Goal: Participate in discussion: Engage in conversation with other users on a specific topic

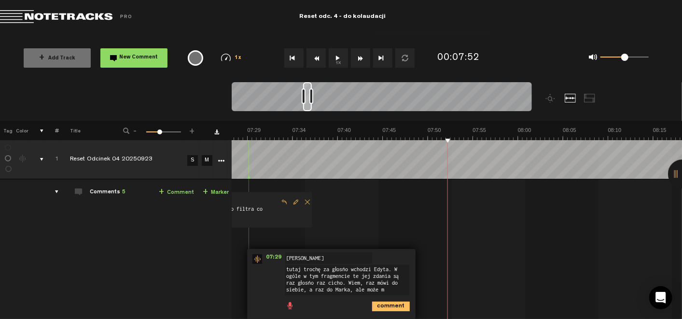
scroll to position [0, 3998]
click at [334, 57] on button "1x" at bounding box center [338, 57] width 19 height 19
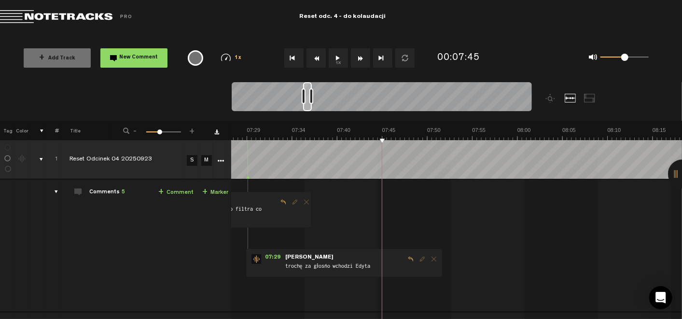
scroll to position [0, 4172]
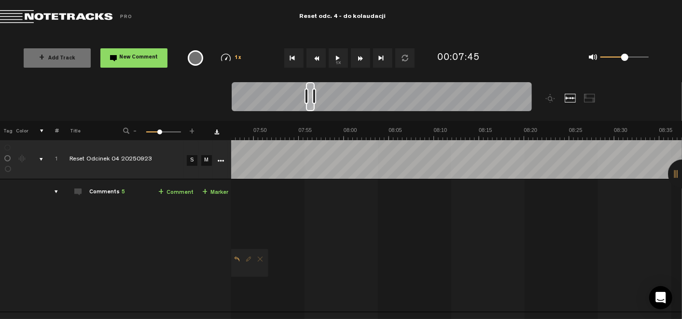
click at [338, 56] on button "1x" at bounding box center [338, 57] width 19 height 19
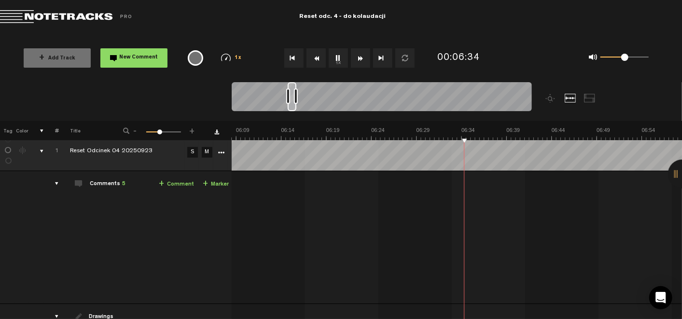
scroll to position [0, 3235]
click at [341, 62] on button "1x" at bounding box center [338, 57] width 19 height 19
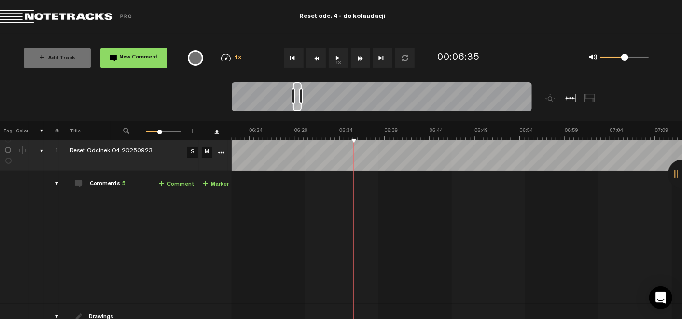
click at [335, 59] on button "1x" at bounding box center [338, 57] width 19 height 19
click at [176, 182] on link "+ Comment" at bounding box center [176, 184] width 35 height 11
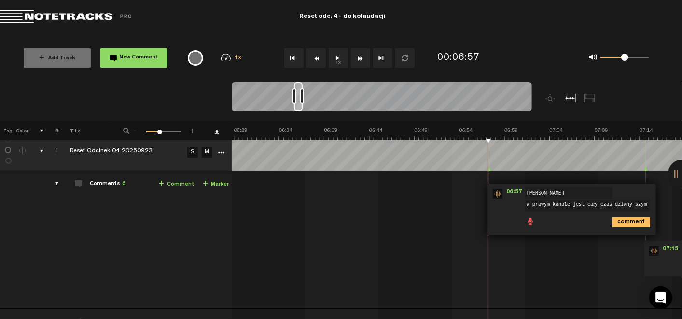
scroll to position [3, 0]
type textarea "w prawym kanale jest cały czas dziwny szym"
click at [343, 62] on button "1x" at bounding box center [338, 57] width 19 height 19
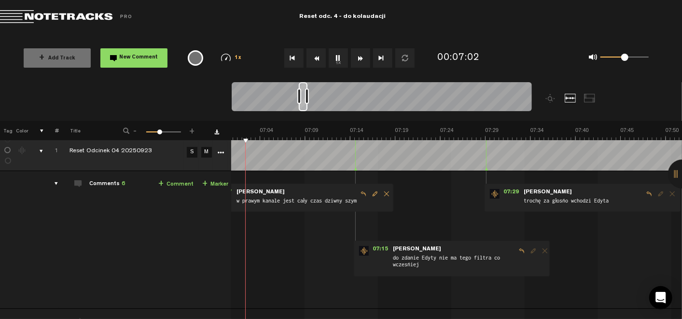
scroll to position [8, 3]
click at [372, 192] on span "Edit comment" at bounding box center [375, 193] width 12 height 7
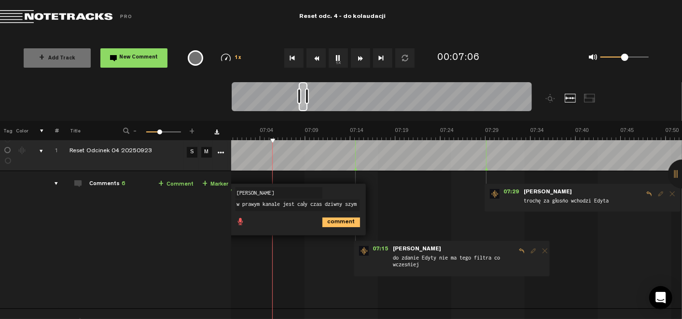
scroll to position [3, 0]
type textarea "w prawym kanale jest cały czas dziwny szum"
click at [339, 63] on button "1x" at bounding box center [338, 57] width 19 height 19
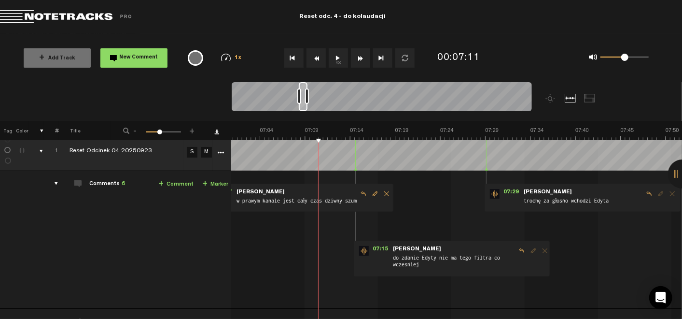
click at [372, 198] on div "06:57 - NaN:NaN • : "w prawym kanale jest cały czas dziwny szum" [PERSON_NAME] …" at bounding box center [295, 197] width 196 height 28
click at [372, 194] on span "Edit comment" at bounding box center [375, 193] width 12 height 7
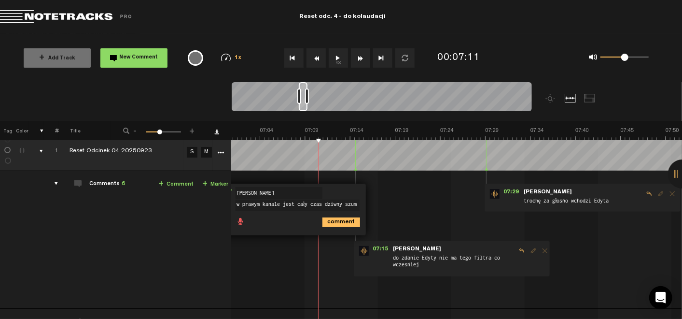
scroll to position [3, 0]
click at [294, 209] on textarea "w prawym kanale jest cały czas dziwny szum" at bounding box center [298, 205] width 124 height 12
type textarea "w prawym kanale jest cały czas dziwny szum - raczej to nie jest dźwięk natury"
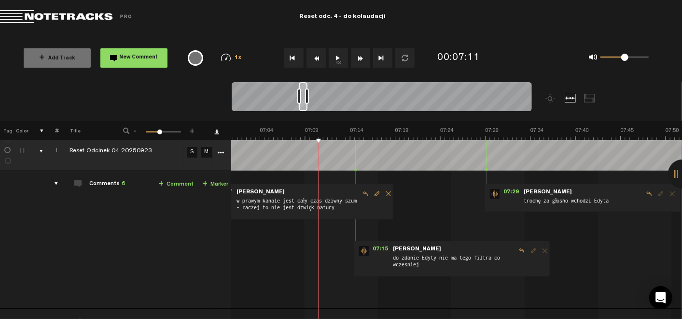
click at [338, 59] on button "1x" at bounding box center [338, 57] width 19 height 19
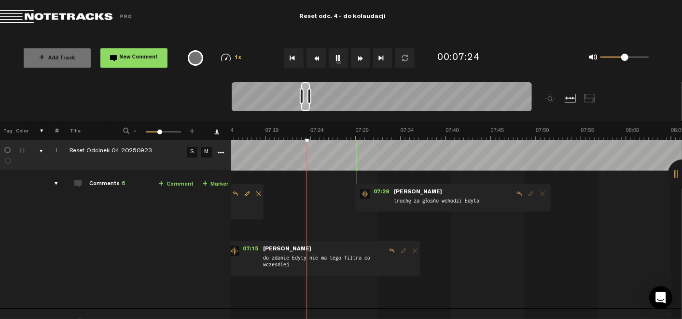
scroll to position [0, 3657]
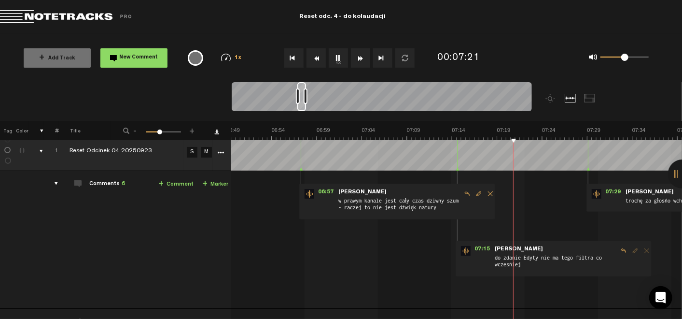
click at [340, 58] on button "1x" at bounding box center [338, 57] width 19 height 19
click at [623, 277] on td "1 Reset Odcinek 04 20250923 S M Reset Odcinek 04 20250923 by [PERSON_NAME] Audi…" at bounding box center [456, 240] width 451 height 138
click at [567, 260] on span "do zdanie Edyty nie ma tego filtra co wcześniej" at bounding box center [556, 263] width 124 height 18
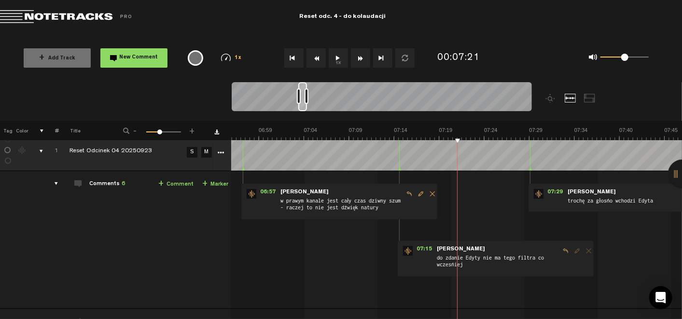
scroll to position [0, 3715]
click at [337, 55] on button "1x" at bounding box center [338, 57] width 19 height 19
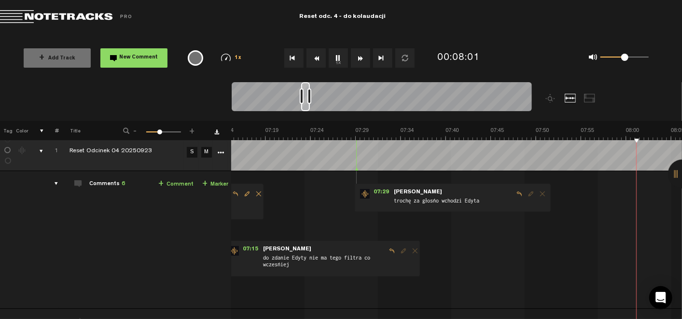
scroll to position [0, 4070]
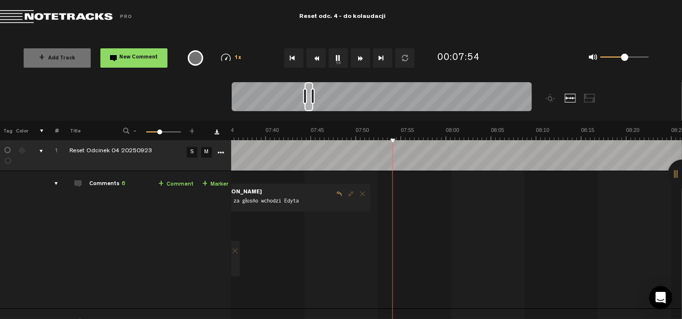
click at [336, 56] on button "1x" at bounding box center [338, 57] width 19 height 19
click at [167, 184] on link "+ Comment" at bounding box center [175, 184] width 35 height 11
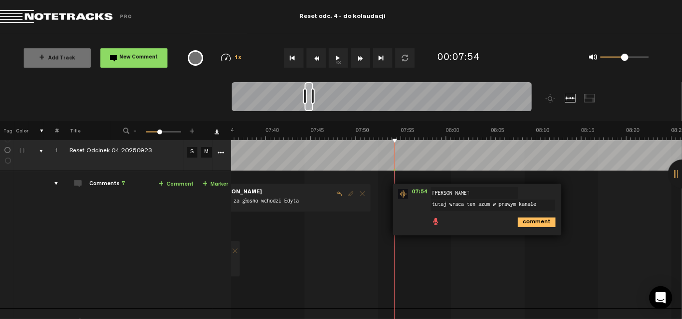
type textarea "tutaj wraca ten szum w prawym kanale"
click at [536, 218] on icon "comment" at bounding box center [537, 222] width 38 height 10
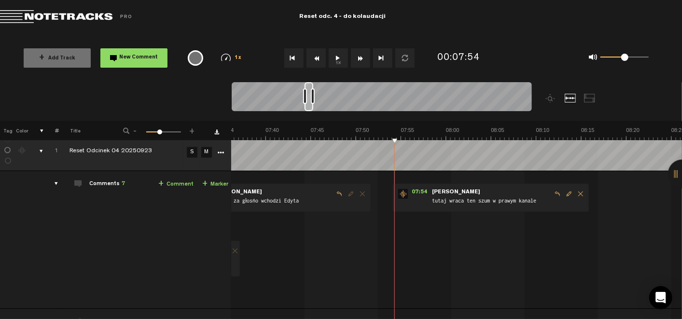
click at [342, 59] on button "1x" at bounding box center [338, 57] width 19 height 19
click at [350, 206] on div "07:29 - • : "trochę za głośno wchodzi [PERSON_NAME]" [PERSON_NAME] za głośno wc…" at bounding box center [273, 197] width 196 height 28
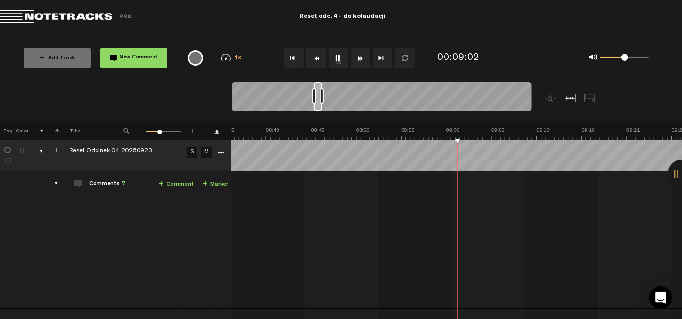
scroll to position [0, 4610]
click at [337, 58] on button "1x" at bounding box center [338, 57] width 19 height 19
click at [332, 59] on button "1x" at bounding box center [338, 57] width 19 height 19
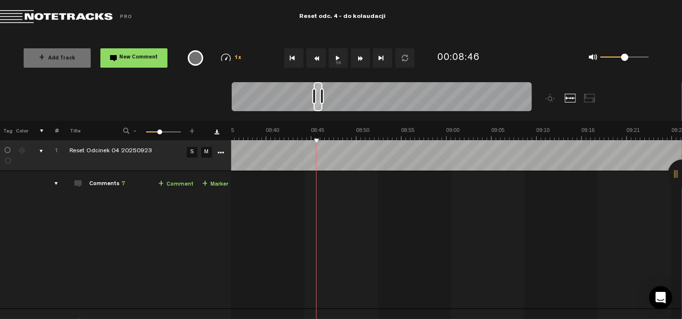
click at [334, 54] on button "1x" at bounding box center [338, 57] width 19 height 19
click at [339, 58] on button "1x" at bounding box center [338, 57] width 19 height 19
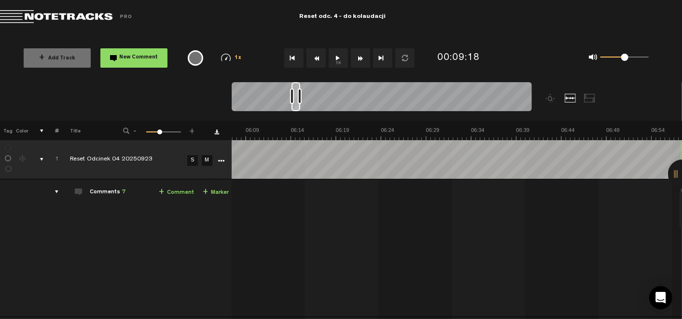
scroll to position [0, 7]
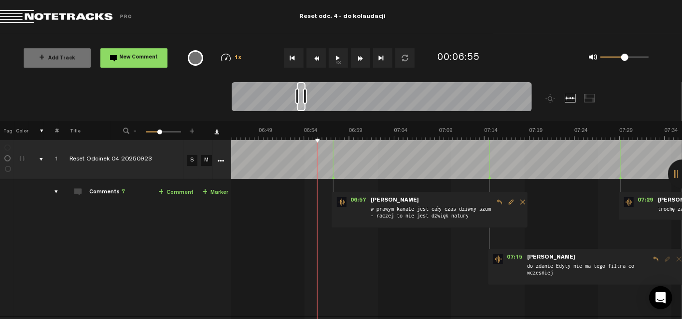
click at [337, 58] on button "1x" at bounding box center [338, 57] width 19 height 19
click at [506, 198] on span "Edit comment" at bounding box center [512, 201] width 12 height 7
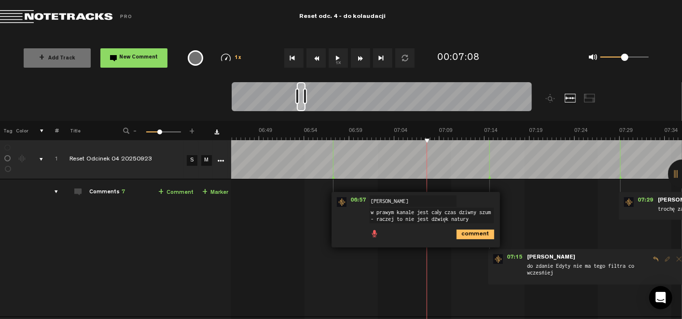
drag, startPoint x: 454, startPoint y: 211, endPoint x: 476, endPoint y: 212, distance: 21.3
click at [476, 212] on textarea "w prawym kanale jest cały czas dziwny szum - raczej to nie jest dźwięk natury" at bounding box center [432, 215] width 124 height 15
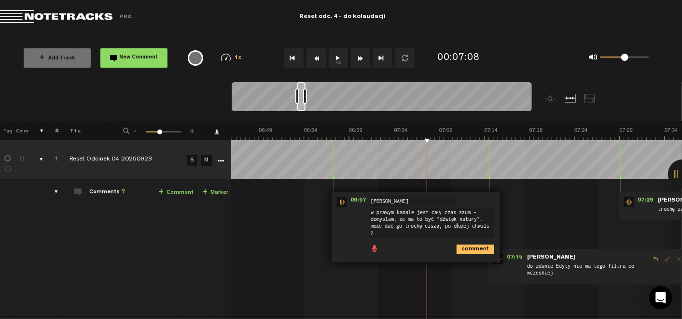
scroll to position [0, 0]
click at [425, 213] on textarea "w prawym kanale jest cały czas szum - domyślam, że ma to być "dźwięk natury". m…" at bounding box center [432, 223] width 124 height 30
type textarea "w prawym kanale pojawia się intensywny szum - domyślam, że ma to być "dźwięk na…"
click at [457, 249] on icon "comment" at bounding box center [476, 249] width 38 height 10
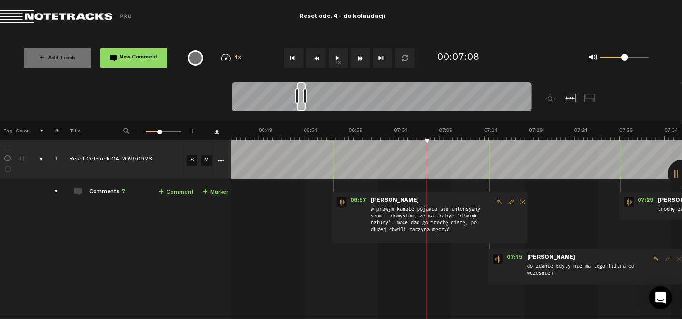
click at [340, 57] on button "1x" at bounding box center [338, 57] width 19 height 19
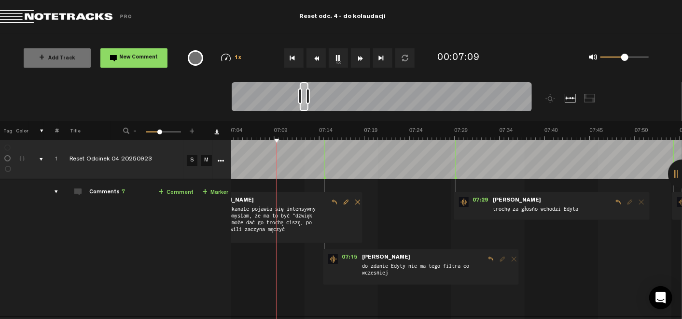
scroll to position [0, 3791]
click at [341, 60] on button "1x" at bounding box center [338, 57] width 19 height 19
click at [462, 270] on span "do zdanie Edyty nie ma tego filtra co wcześniej" at bounding box center [422, 271] width 124 height 18
click at [404, 262] on span "do zdanie Edyty nie ma tego filtra co wcześniej" at bounding box center [422, 271] width 124 height 18
click at [360, 274] on span "do zdanie Edyty nie ma tego filtra co wcześniej" at bounding box center [422, 271] width 124 height 18
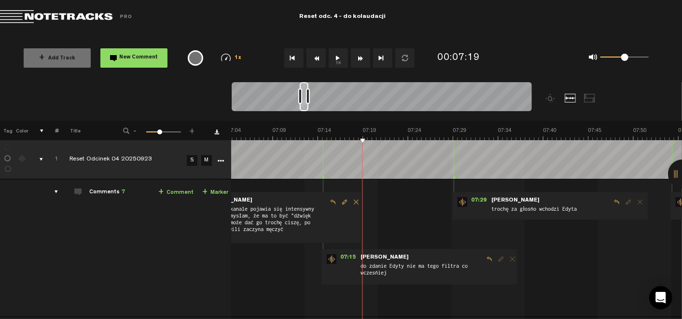
click at [338, 60] on button "1x" at bounding box center [338, 57] width 19 height 19
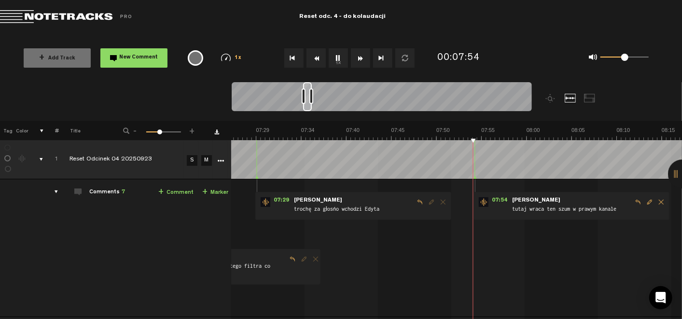
scroll to position [0, 4221]
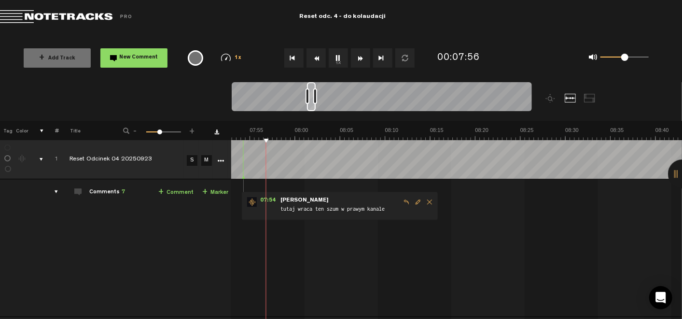
click at [424, 202] on span "Delete comment" at bounding box center [430, 201] width 12 height 7
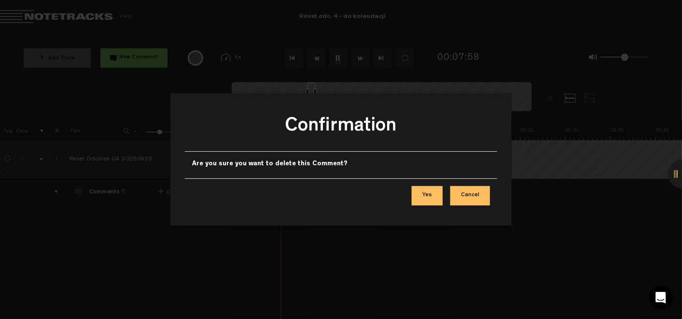
click at [430, 193] on button "Yes" at bounding box center [427, 195] width 31 height 19
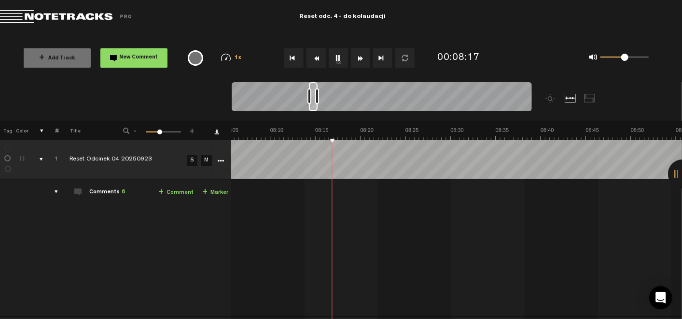
scroll to position [0, 4335]
click at [337, 57] on button "1x" at bounding box center [338, 57] width 19 height 19
click at [167, 194] on link "+ Comment" at bounding box center [175, 192] width 35 height 11
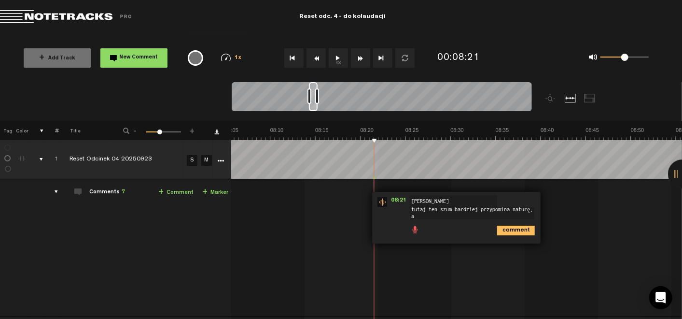
scroll to position [0, 0]
type textarea "tutaj ten szum bardziej przypomina naturę, ale może go jakoś "złagodzić"?"
click at [509, 232] on icon "comment" at bounding box center [516, 234] width 38 height 10
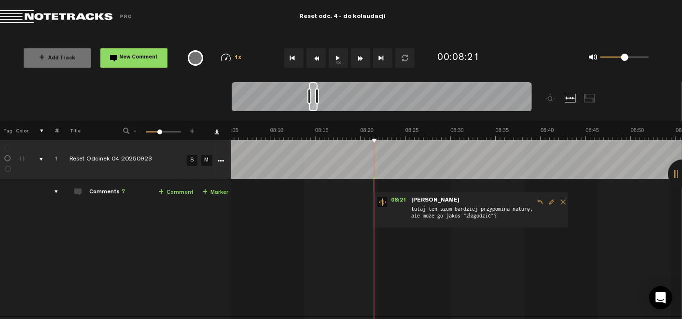
click at [339, 58] on button "1x" at bounding box center [338, 57] width 19 height 19
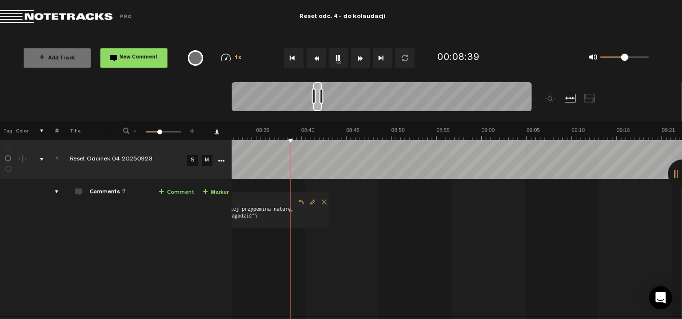
scroll to position [0, 4343]
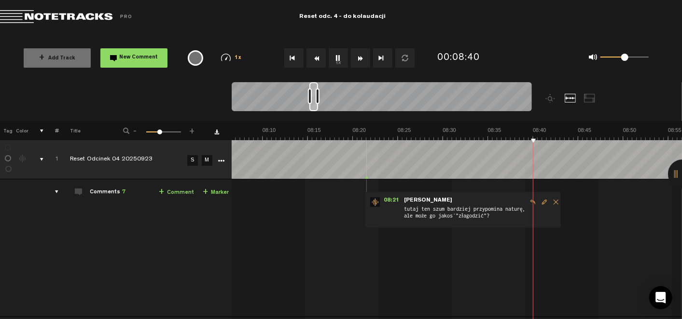
click at [339, 56] on button "1x" at bounding box center [338, 57] width 19 height 19
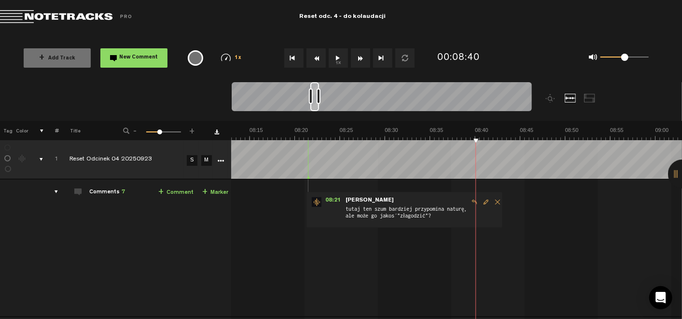
scroll to position [0, 4517]
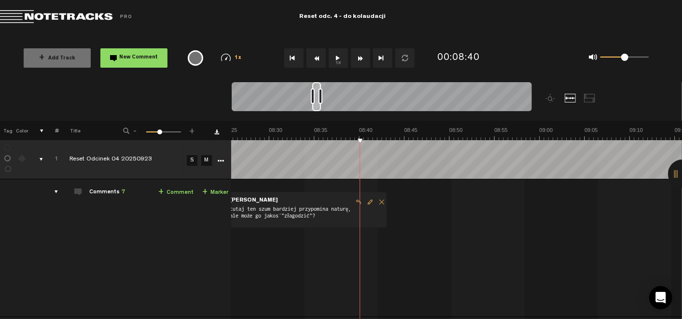
click at [340, 59] on button "1x" at bounding box center [338, 57] width 19 height 19
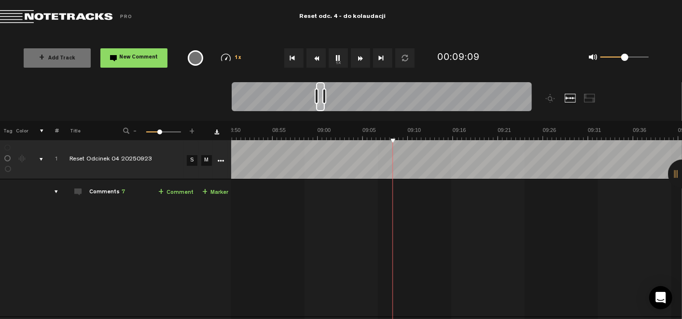
scroll to position [0, 7]
click at [332, 58] on button "1x" at bounding box center [338, 57] width 19 height 19
click at [339, 58] on button "1x" at bounding box center [338, 57] width 19 height 19
click at [166, 191] on link "+ Comment" at bounding box center [175, 192] width 35 height 11
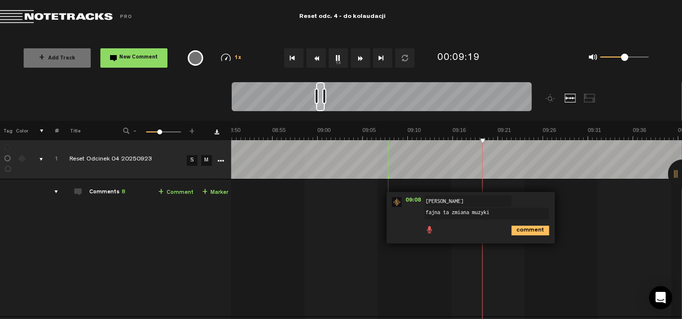
type textarea "fajna ta zmiana muzyki"
click at [518, 228] on icon "comment" at bounding box center [531, 231] width 38 height 10
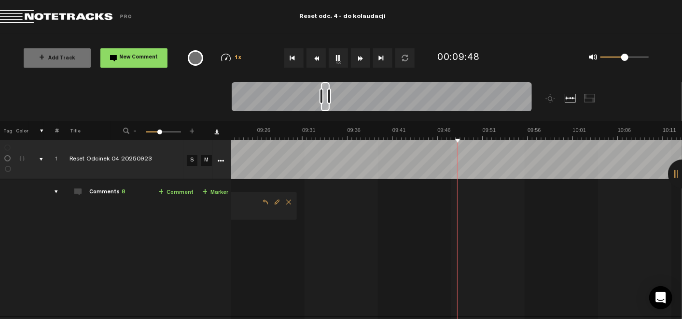
scroll to position [0, 5025]
click at [271, 200] on span "Edit comment" at bounding box center [277, 201] width 12 height 7
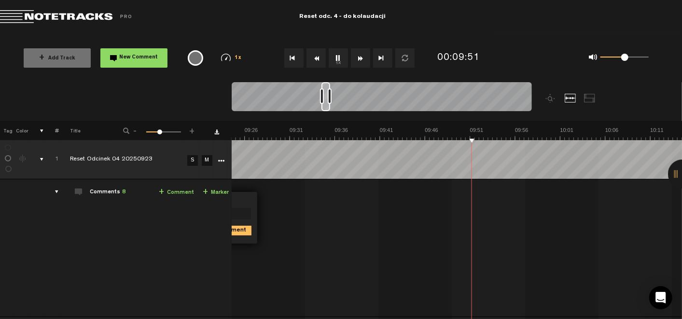
scroll to position [0, 4980]
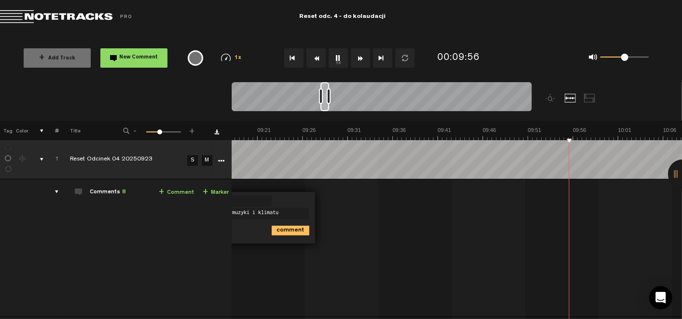
type textarea "fajna ta zmiana muzyki i klimatu"
click at [282, 231] on icon "comment" at bounding box center [291, 231] width 38 height 10
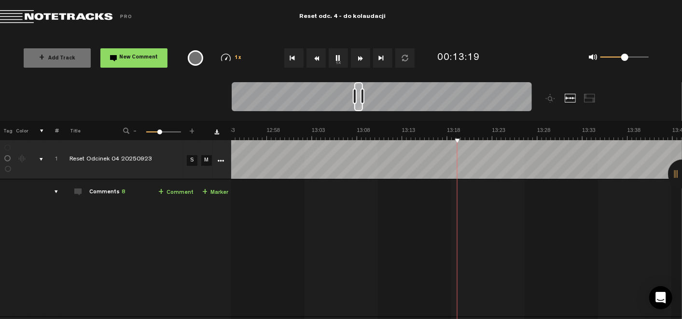
scroll to position [0, 6910]
click at [338, 62] on button "1x" at bounding box center [338, 57] width 19 height 19
click at [340, 59] on button "1x" at bounding box center [338, 57] width 19 height 19
click at [159, 192] on link "+ Comment" at bounding box center [175, 192] width 35 height 11
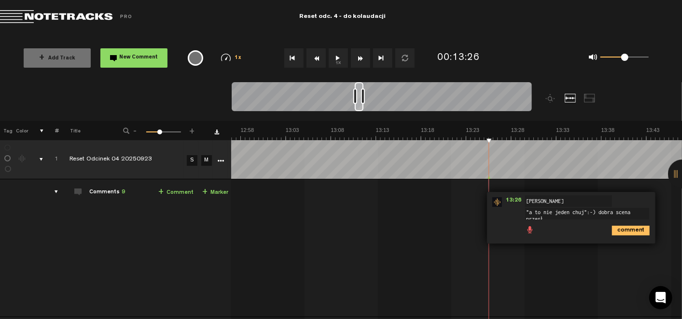
scroll to position [0, 0]
type textarea ""a to nie jeden chuj":-) dobra scena przesłuchania"
click at [630, 239] on div "comment" at bounding box center [573, 233] width 161 height 19
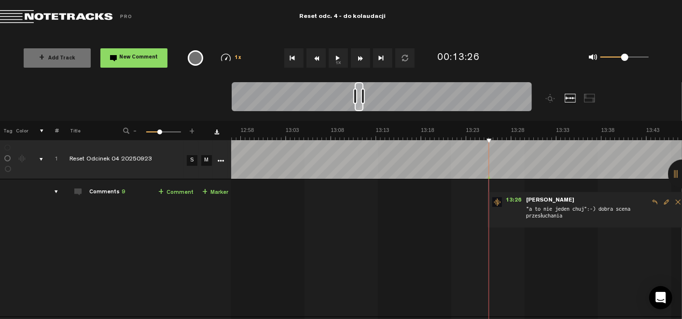
click at [336, 56] on button "1x" at bounding box center [338, 57] width 19 height 19
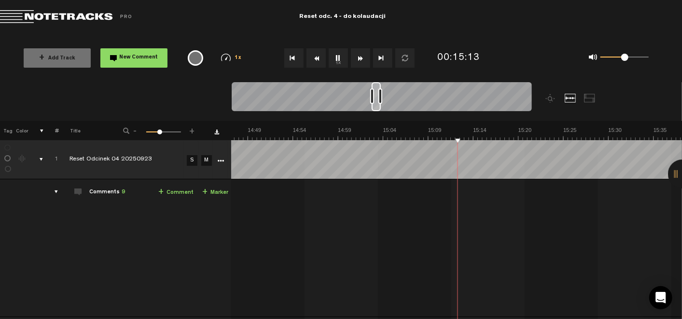
scroll to position [0, 7921]
click at [338, 57] on button "1x" at bounding box center [338, 57] width 19 height 19
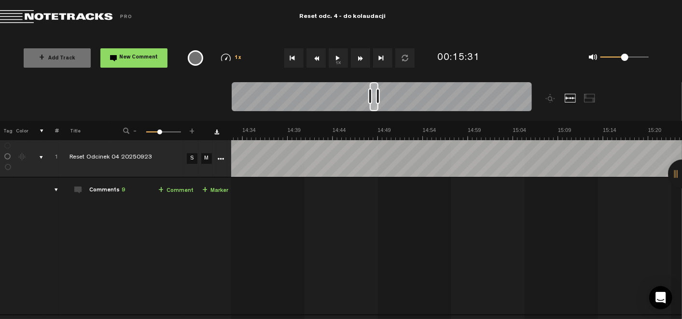
scroll to position [0, 7791]
